Goal: Use online tool/utility: Utilize a website feature to perform a specific function

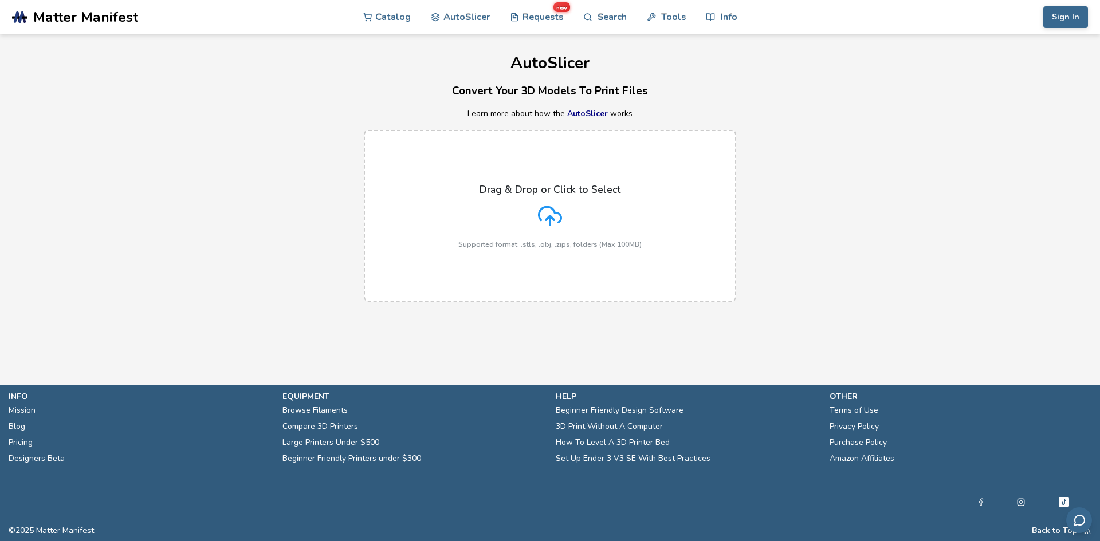
click at [557, 223] on icon at bounding box center [550, 216] width 24 height 24
click at [0, 0] on input "Drag & Drop or Click to Select Supported format: .stls, .obj, .zips, folders (M…" at bounding box center [0, 0] width 0 height 0
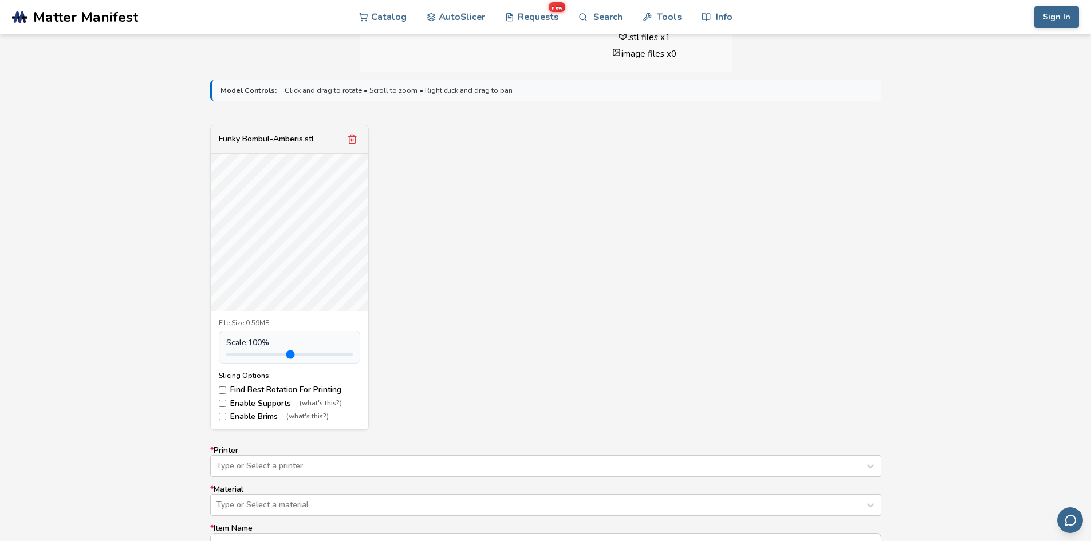
scroll to position [344, 0]
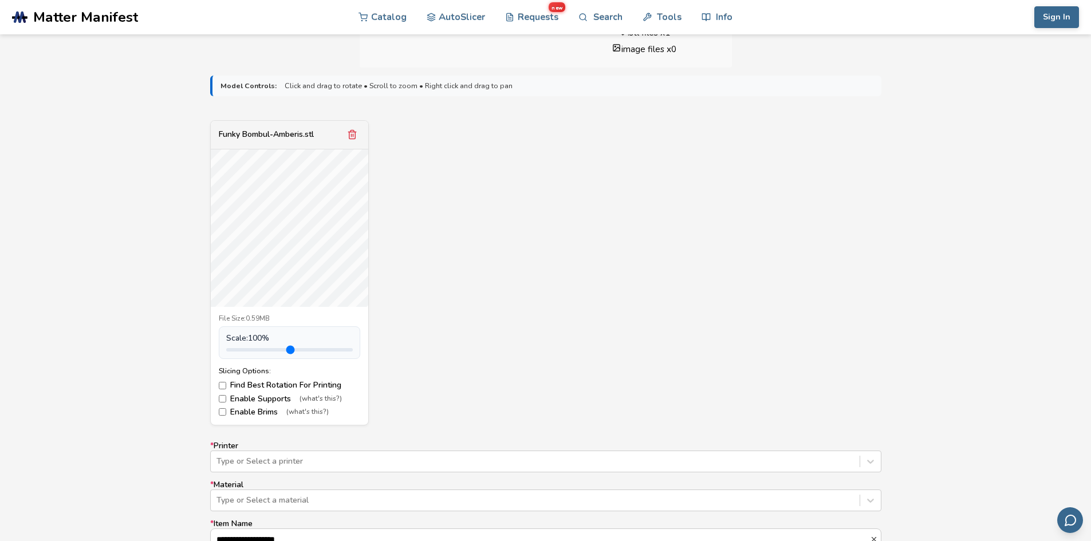
click at [262, 337] on span "Scale: 100 %" at bounding box center [247, 338] width 43 height 9
drag, startPoint x: 262, startPoint y: 337, endPoint x: 240, endPoint y: 334, distance: 22.6
click at [240, 334] on span "Scale: 100 %" at bounding box center [247, 338] width 43 height 9
click at [324, 332] on div "Scale: 100 %" at bounding box center [289, 343] width 141 height 32
drag, startPoint x: 252, startPoint y: 352, endPoint x: 288, endPoint y: 352, distance: 35.5
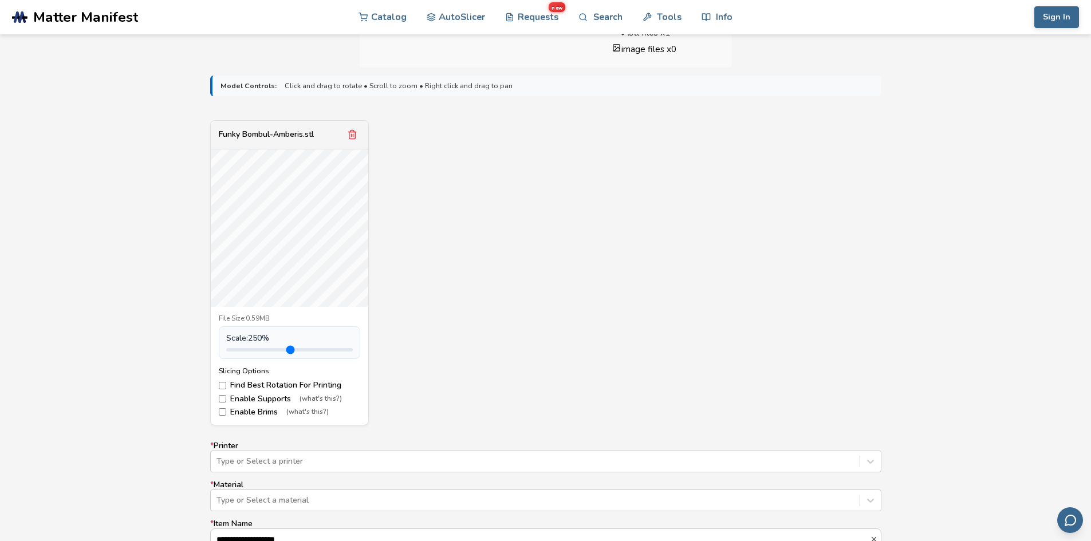
type input "***"
click at [288, 352] on input "range" at bounding box center [289, 349] width 127 height 3
click at [227, 398] on label "Enable Supports (what's this?)" at bounding box center [289, 399] width 141 height 9
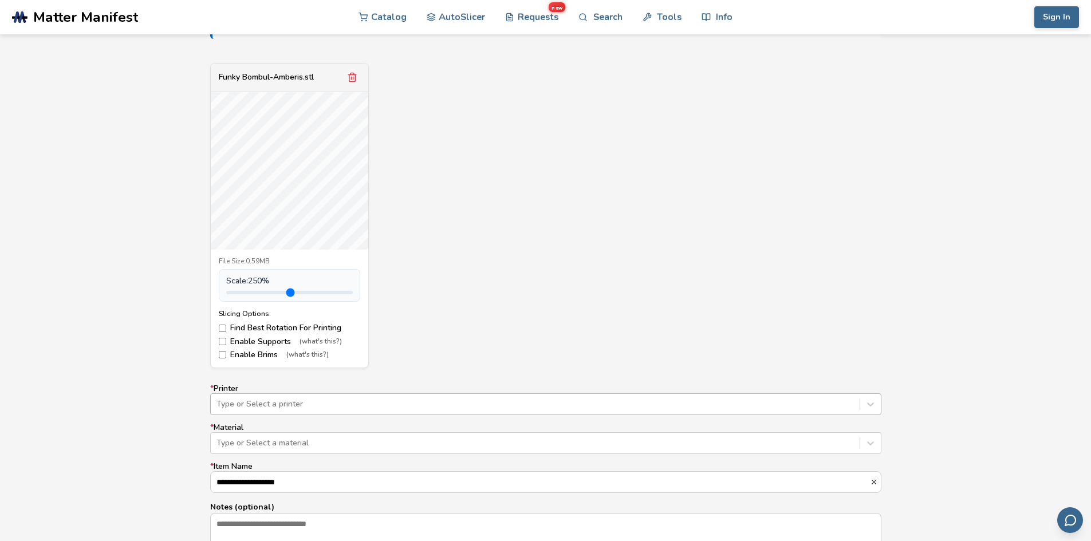
scroll to position [456, 0]
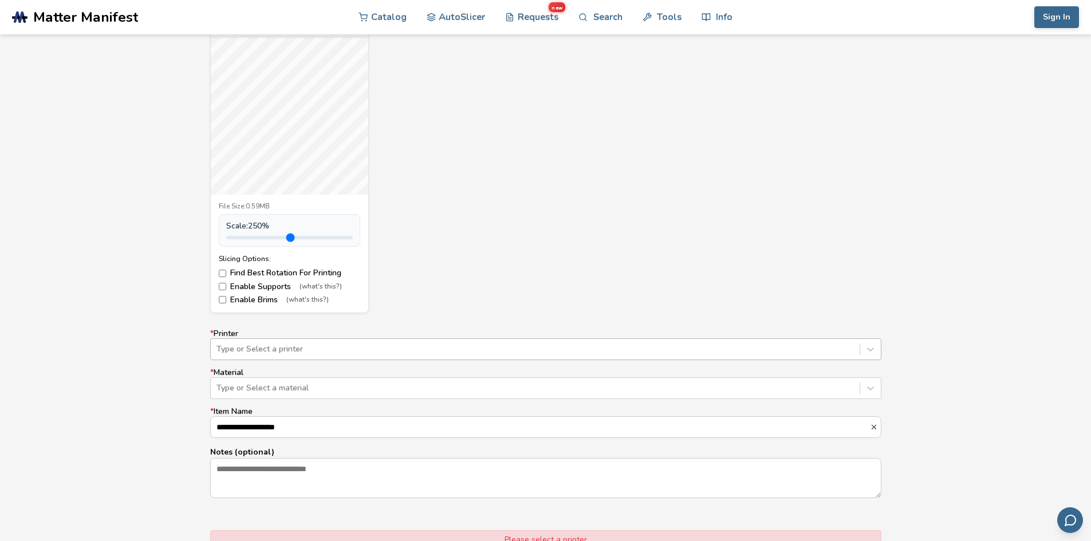
click at [304, 360] on div "Type or Select a printer" at bounding box center [545, 350] width 671 height 22
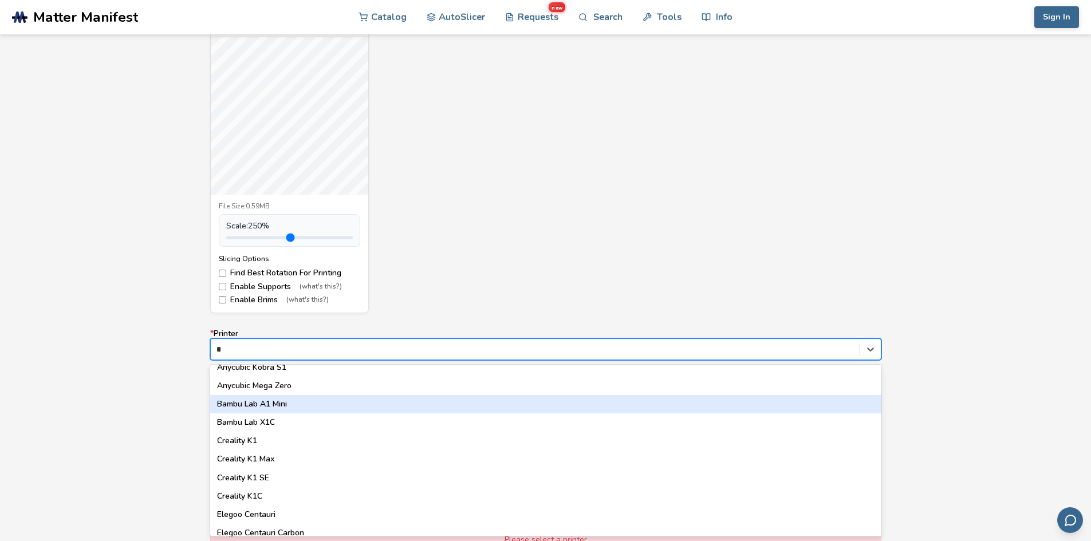
scroll to position [0, 0]
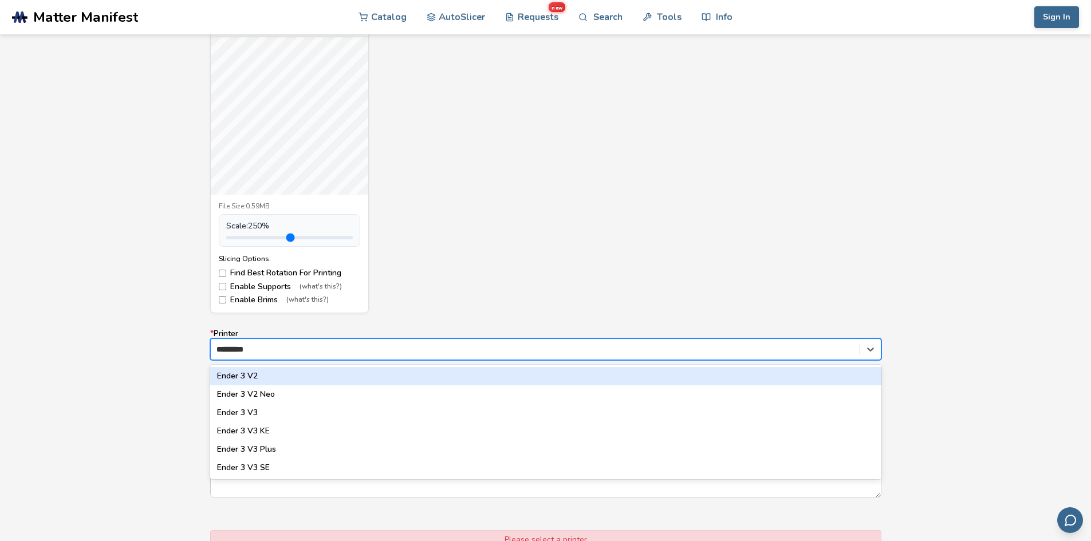
type input "**********"
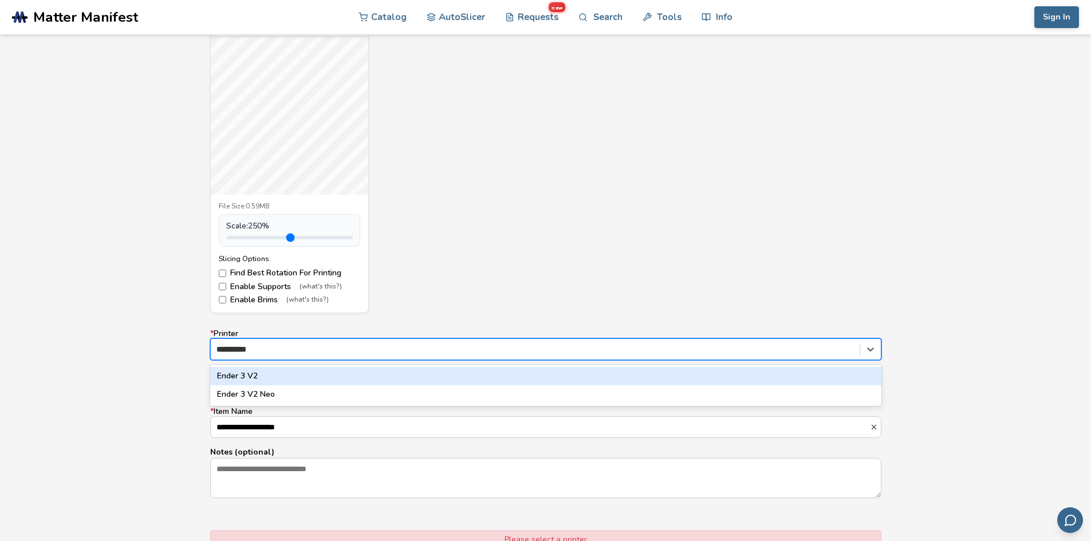
click at [257, 380] on div "Ender 3 V2" at bounding box center [545, 376] width 671 height 18
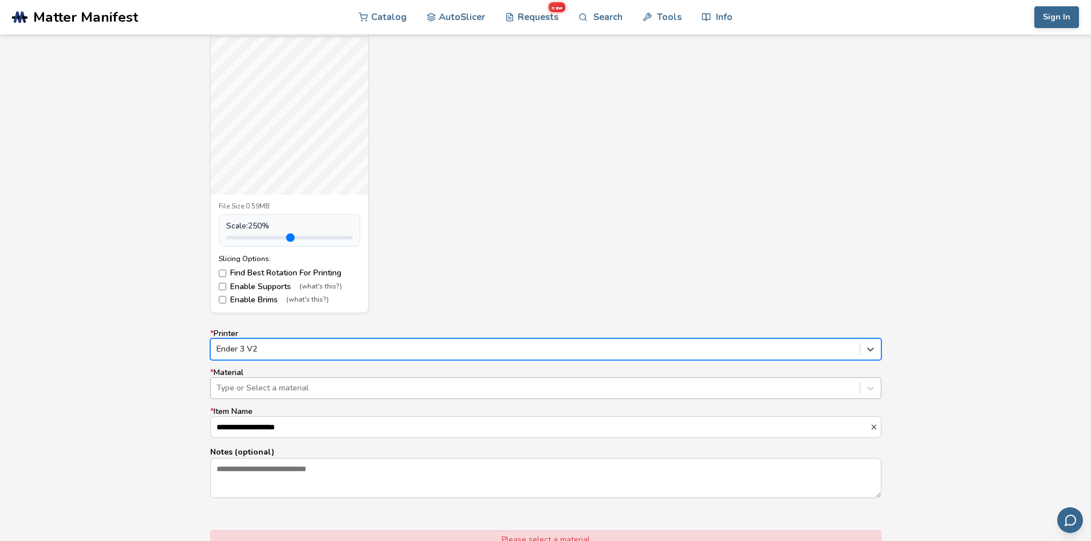
click at [276, 393] on div at bounding box center [536, 388] width 638 height 11
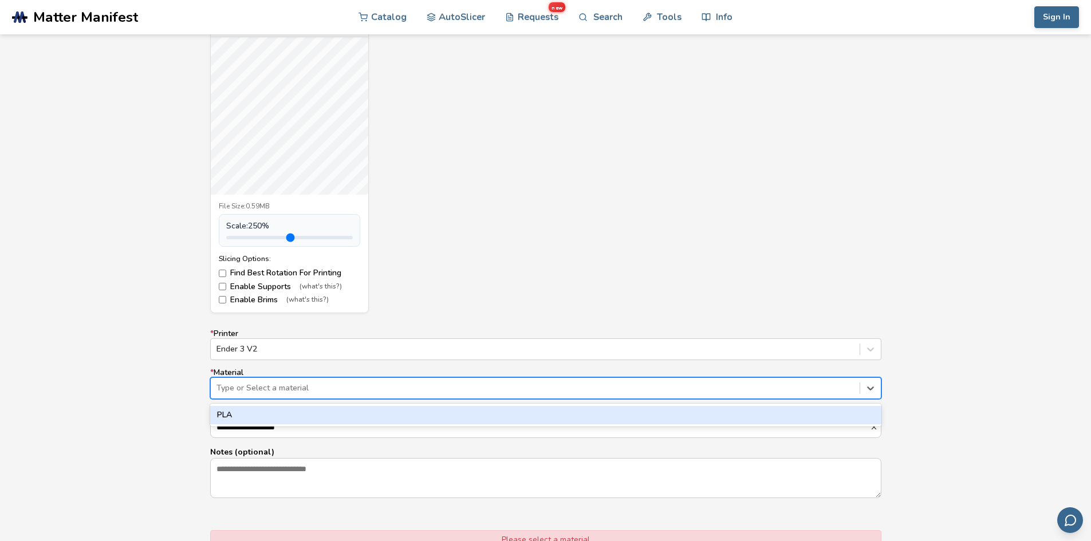
click at [249, 413] on div "PLA" at bounding box center [545, 415] width 671 height 18
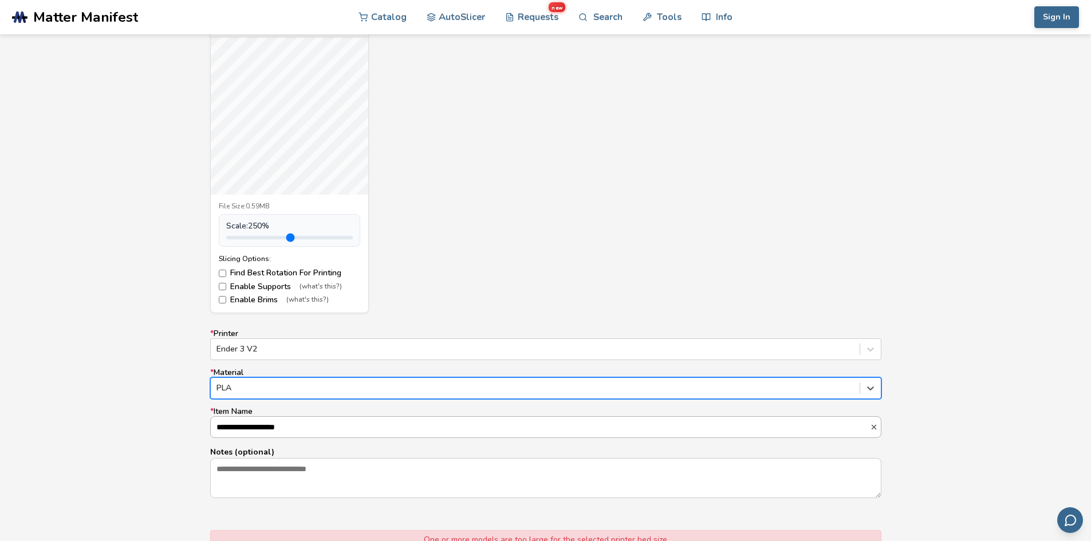
click at [274, 434] on input "**********" at bounding box center [540, 427] width 659 height 21
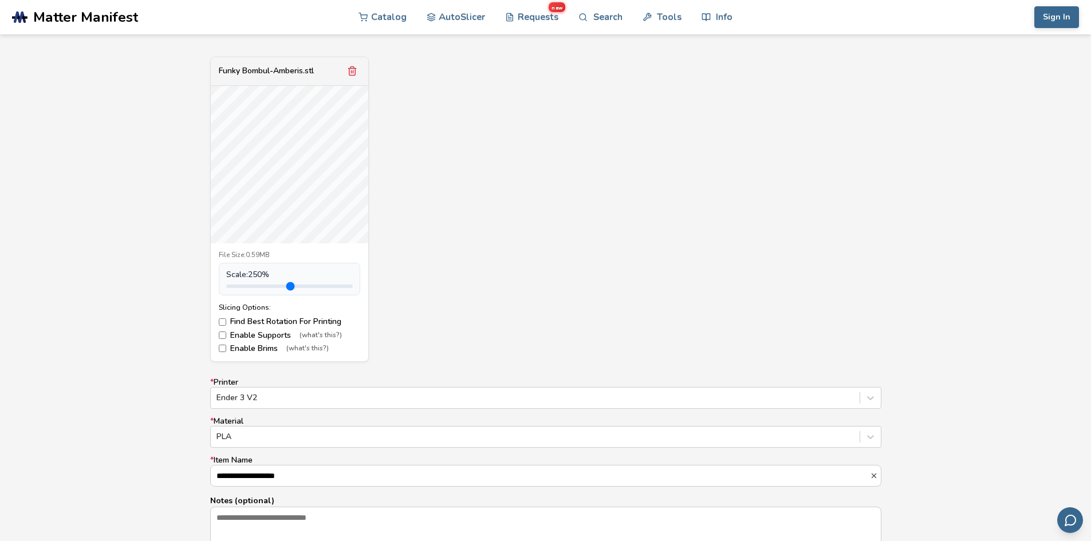
scroll to position [399, 0]
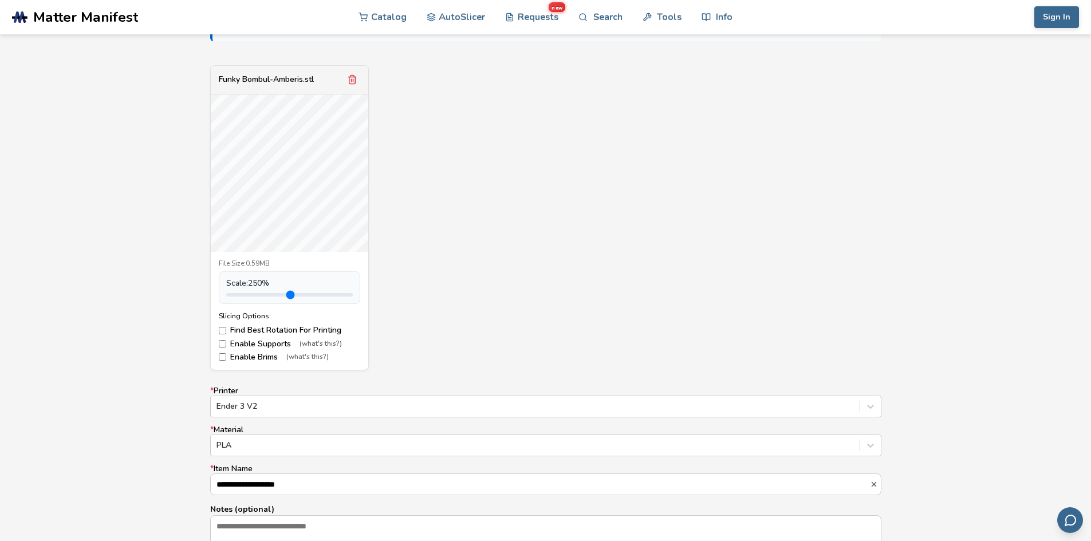
click at [445, 299] on div "Funky Bombul-Amberis.stl File Size: 0.59MB Scale: 250 % Slicing Options: Find B…" at bounding box center [545, 217] width 671 height 305
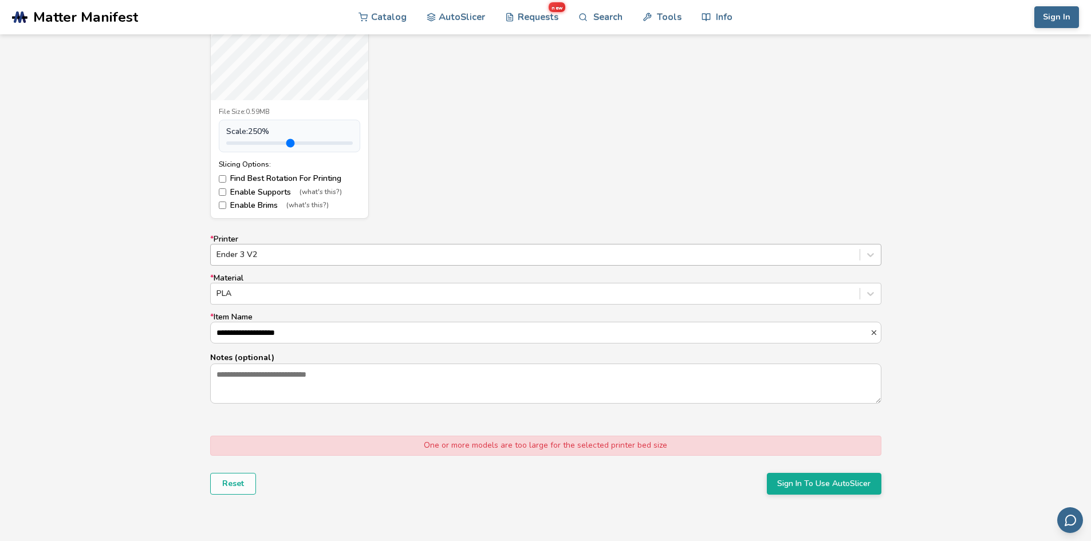
scroll to position [510, 0]
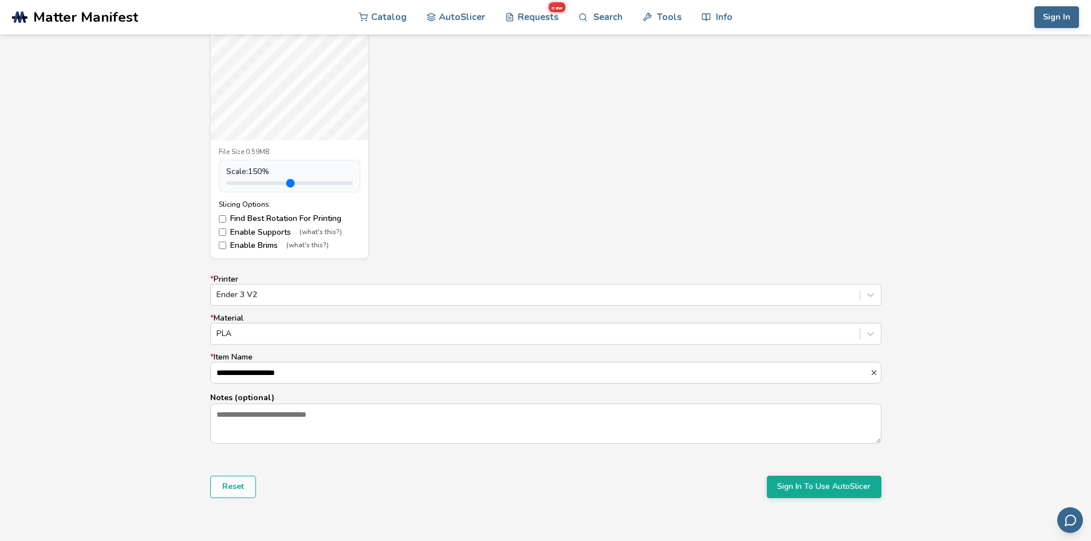
drag, startPoint x: 286, startPoint y: 182, endPoint x: 265, endPoint y: 184, distance: 20.7
type input "***"
click at [265, 184] on input "range" at bounding box center [289, 183] width 127 height 3
